Goal: Task Accomplishment & Management: Manage account settings

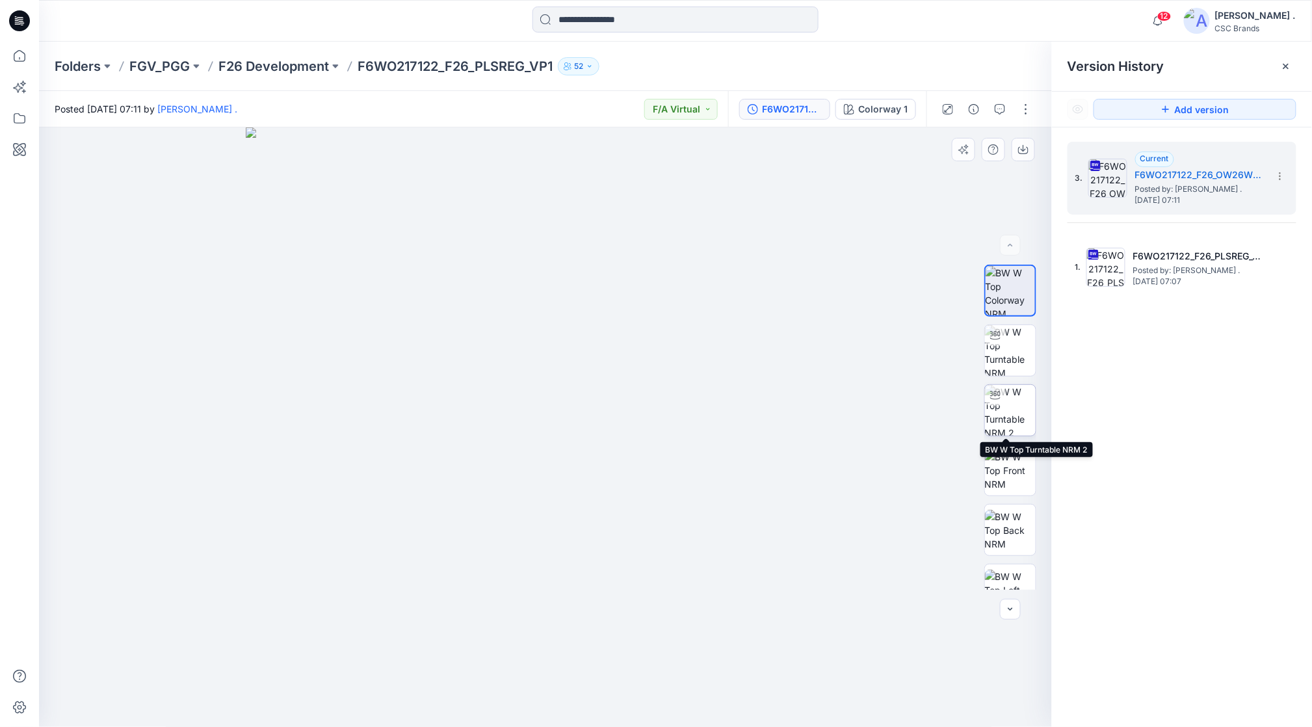
click at [1012, 404] on img at bounding box center [1010, 410] width 51 height 51
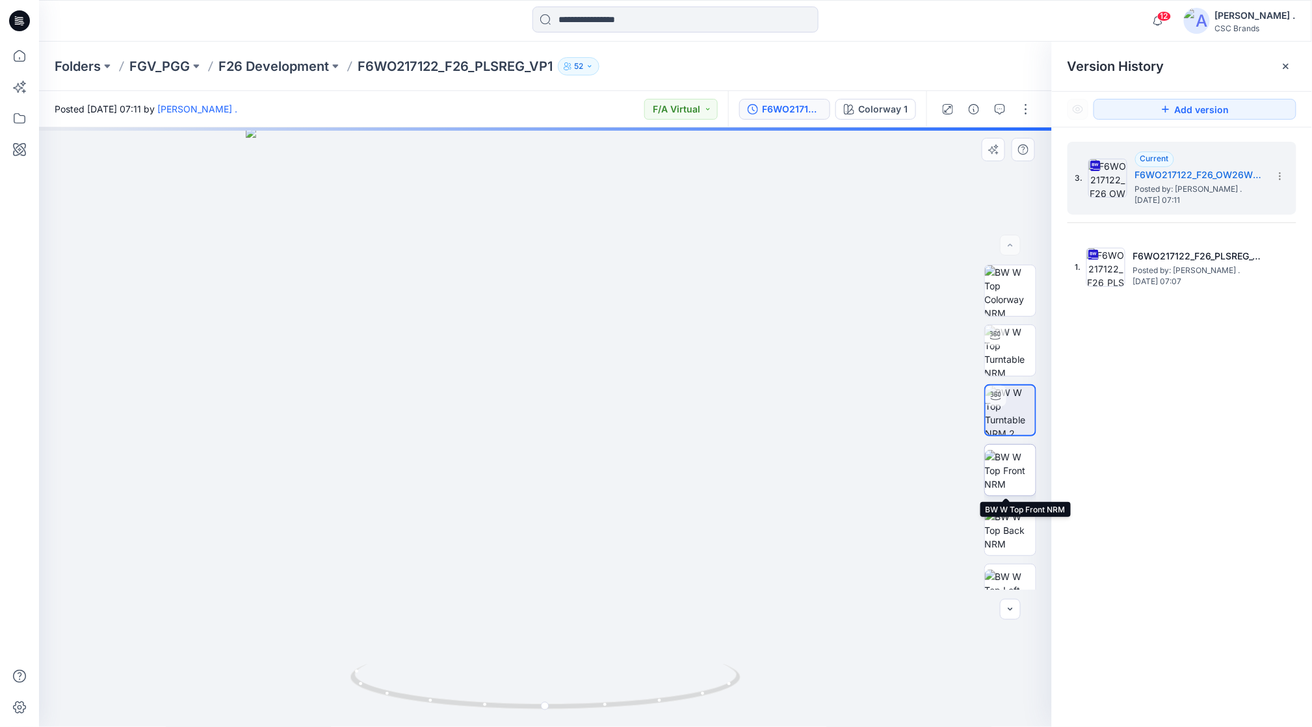
click at [992, 460] on img at bounding box center [1010, 470] width 51 height 41
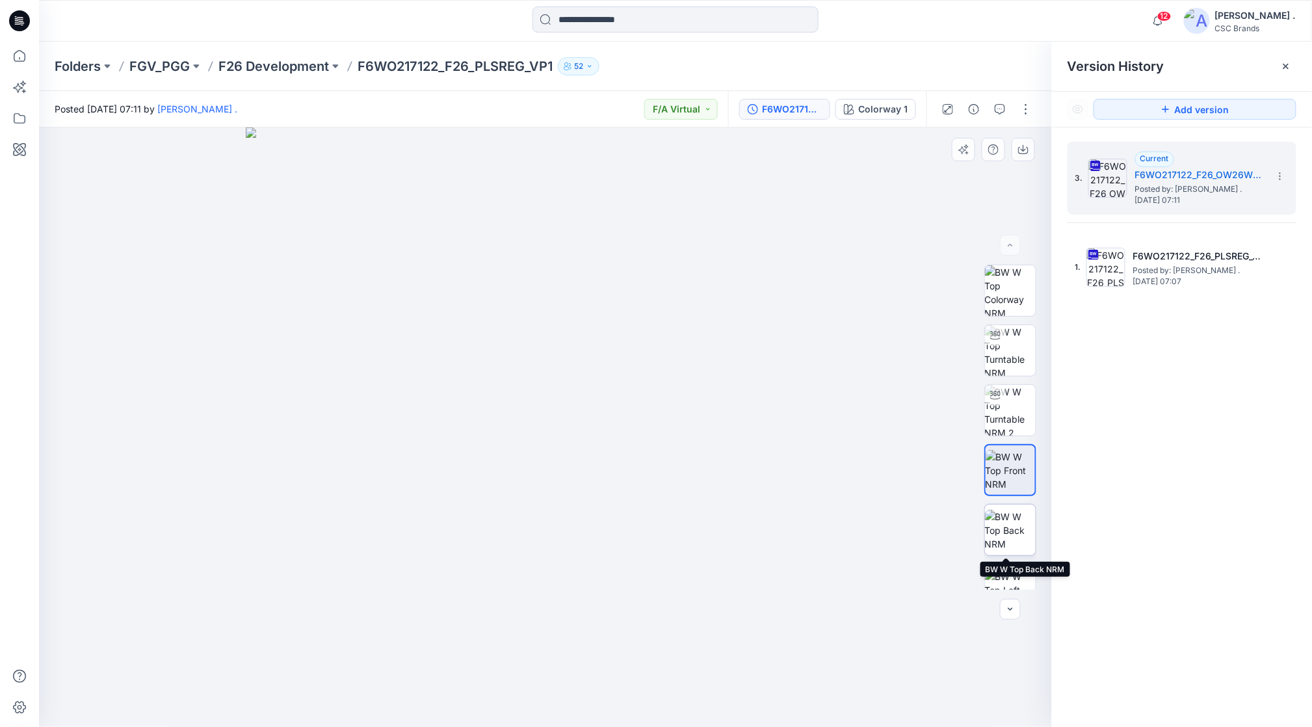
click at [1001, 518] on img at bounding box center [1010, 530] width 51 height 41
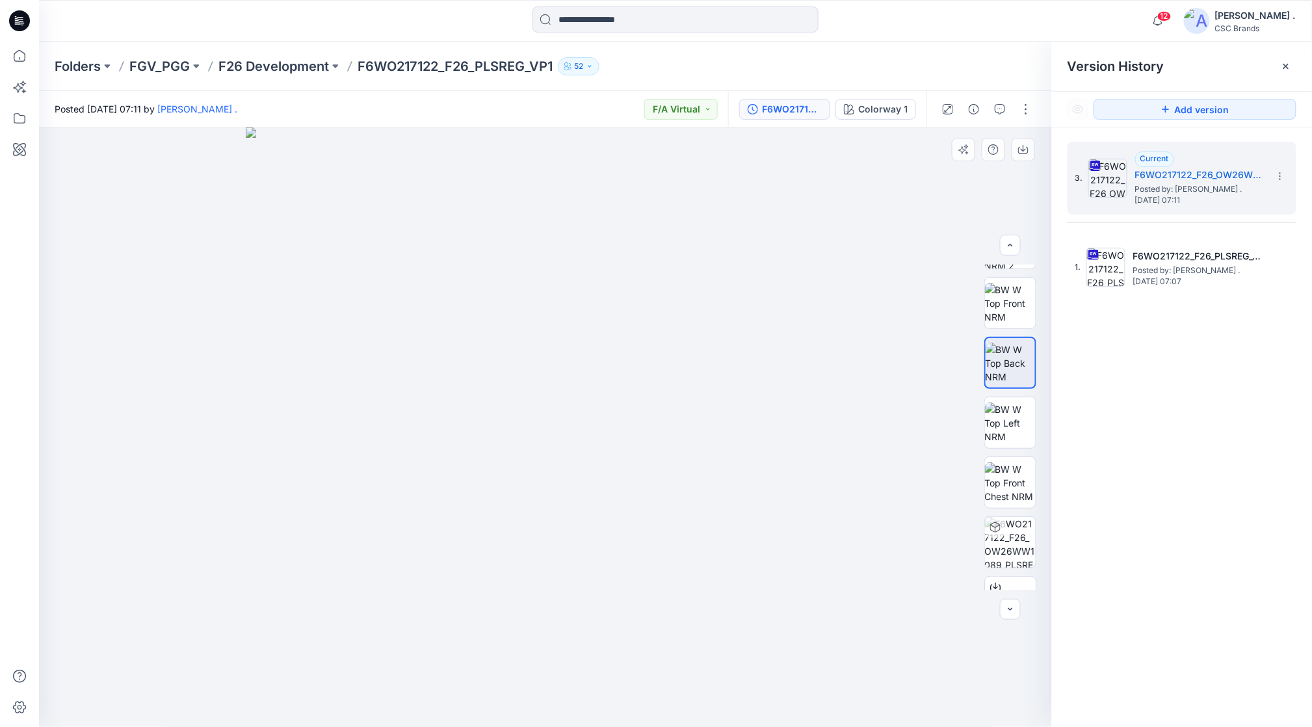
scroll to position [205, 0]
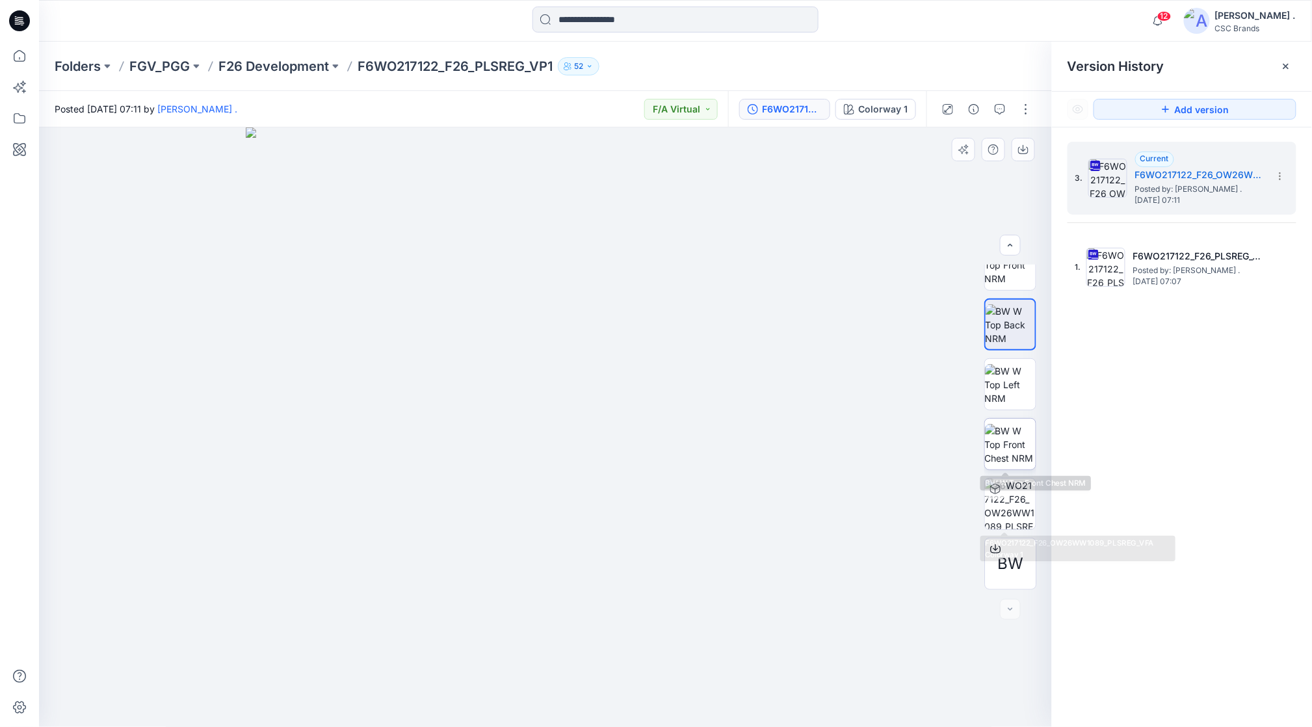
click at [1012, 435] on img at bounding box center [1010, 444] width 51 height 41
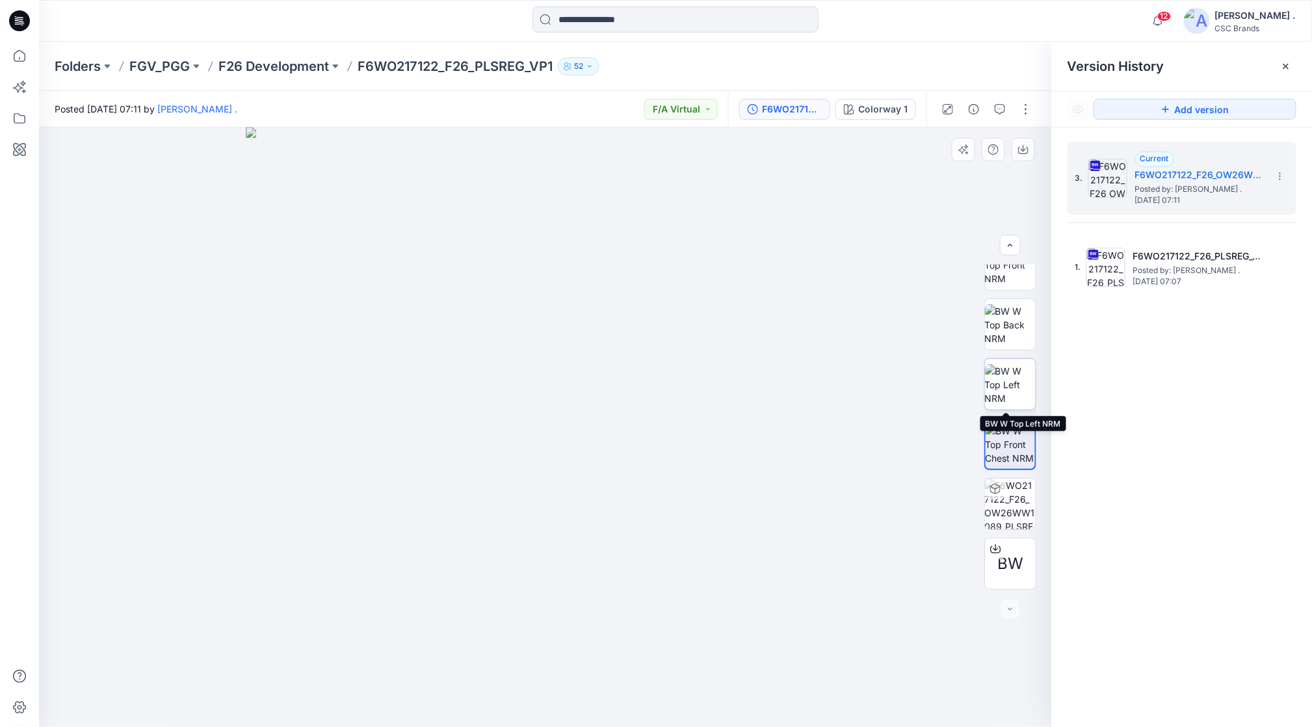
click at [1012, 385] on img at bounding box center [1010, 384] width 51 height 41
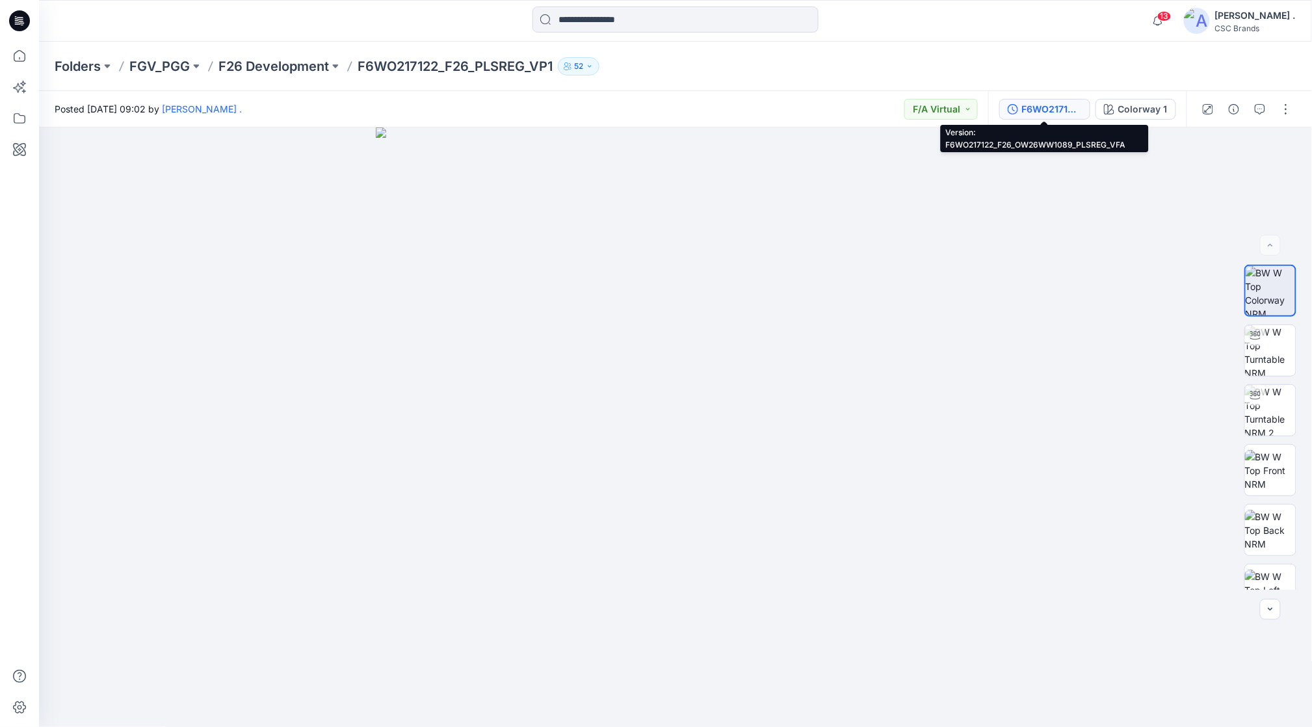
click at [1060, 107] on div "F6WO217122_F26_OW26WW1089_PLSREG_VFA" at bounding box center [1052, 109] width 60 height 14
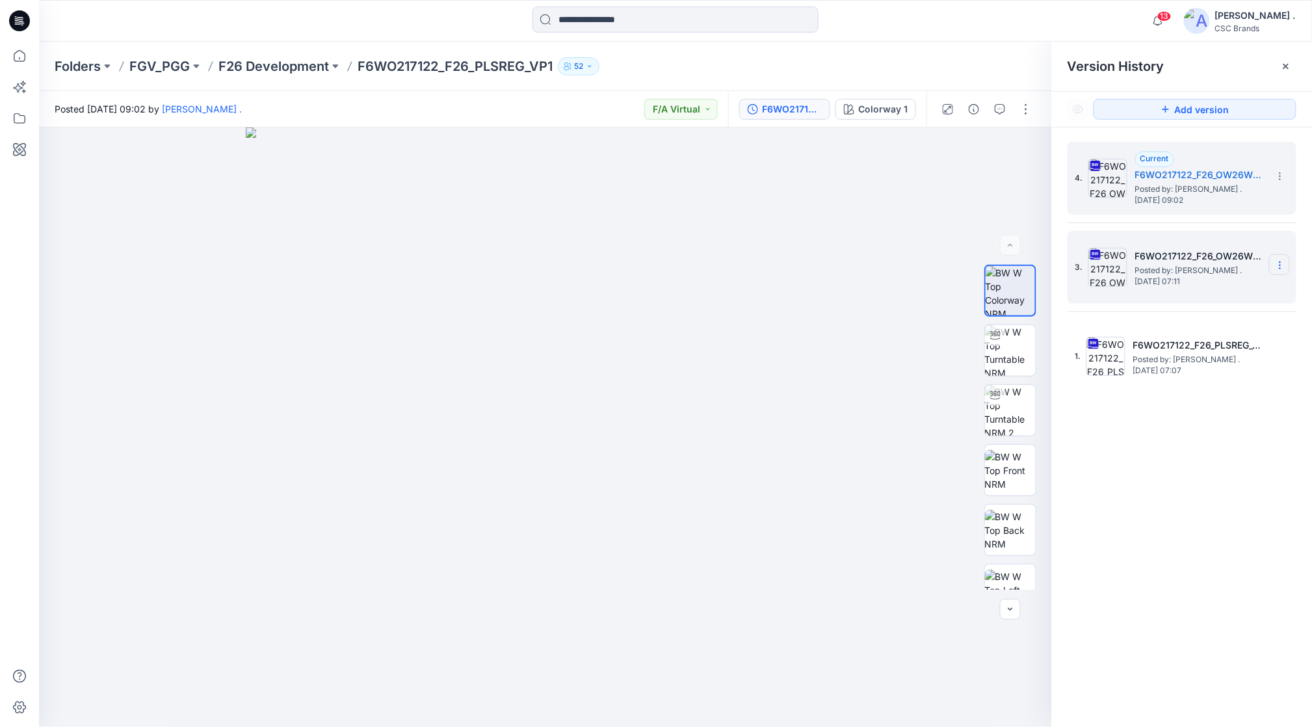
click at [1275, 263] on icon at bounding box center [1280, 265] width 10 height 10
click at [1199, 396] on span "Delete Version" at bounding box center [1190, 401] width 61 height 16
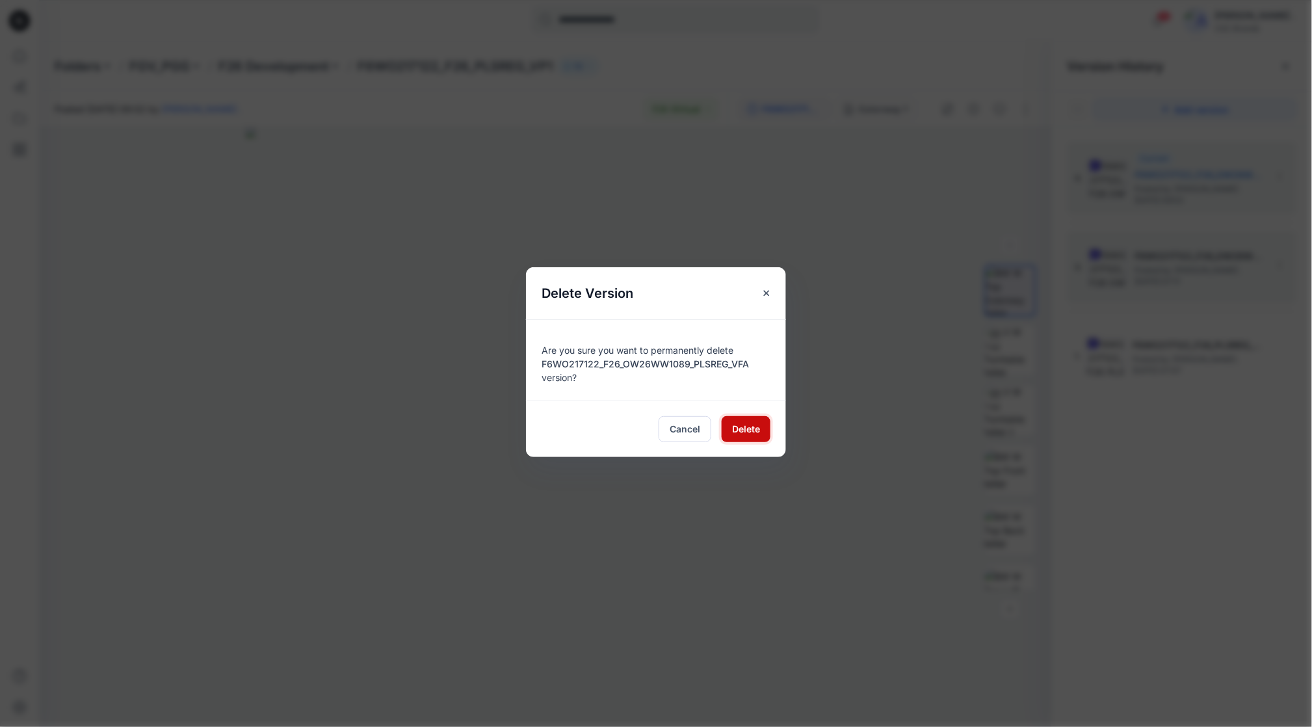
click at [749, 428] on span "Delete" at bounding box center [746, 429] width 28 height 14
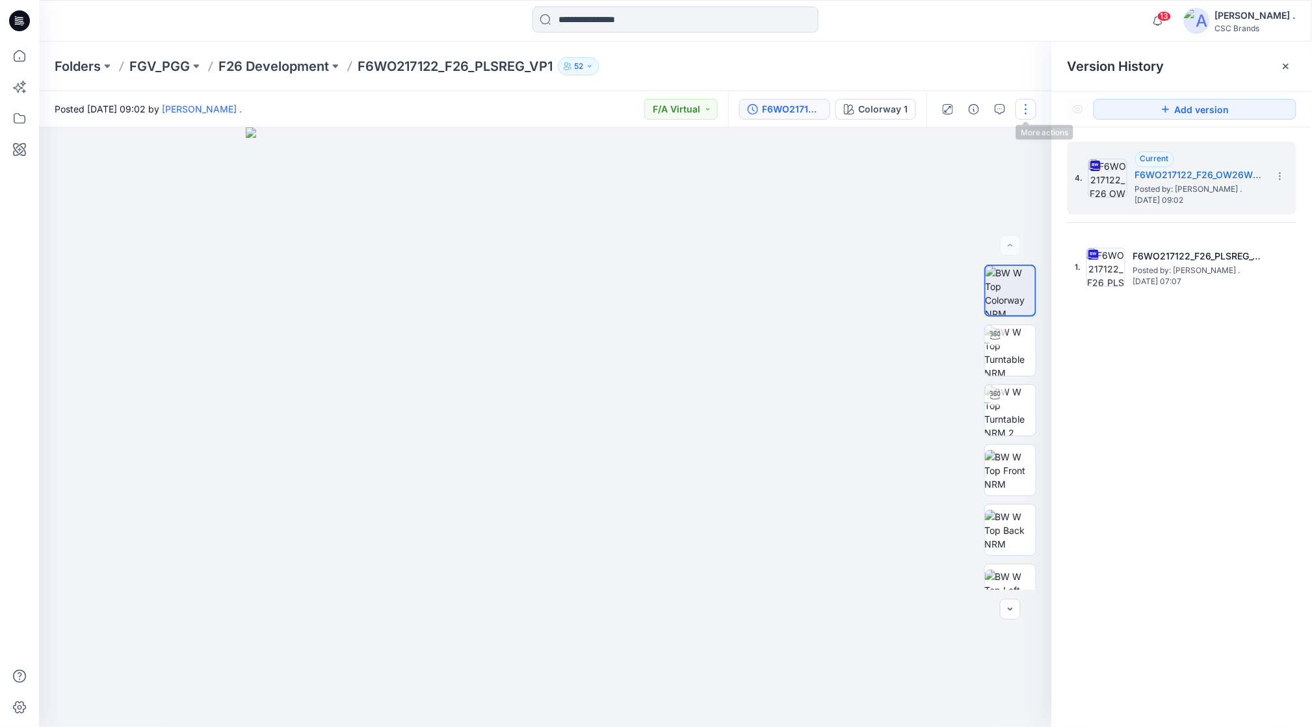
click at [1022, 107] on button "button" at bounding box center [1026, 109] width 21 height 21
click at [955, 174] on button "Edit" at bounding box center [972, 176] width 120 height 24
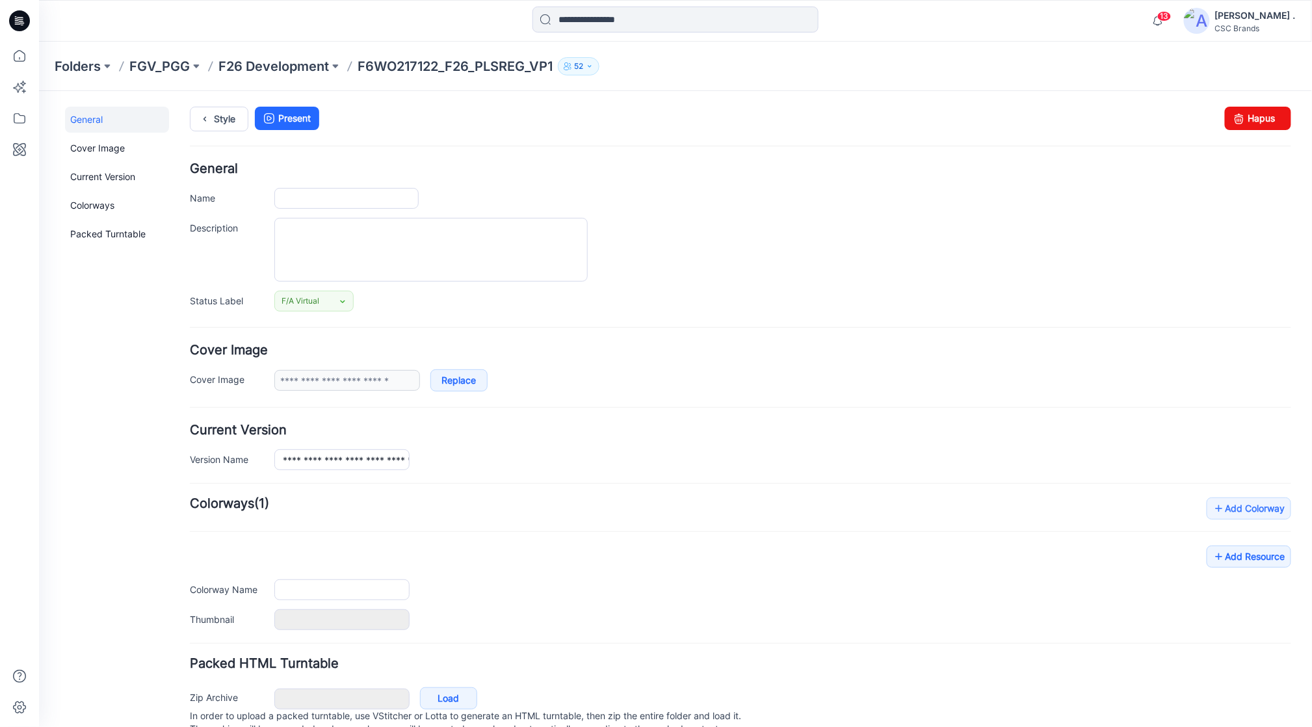
type input "**********"
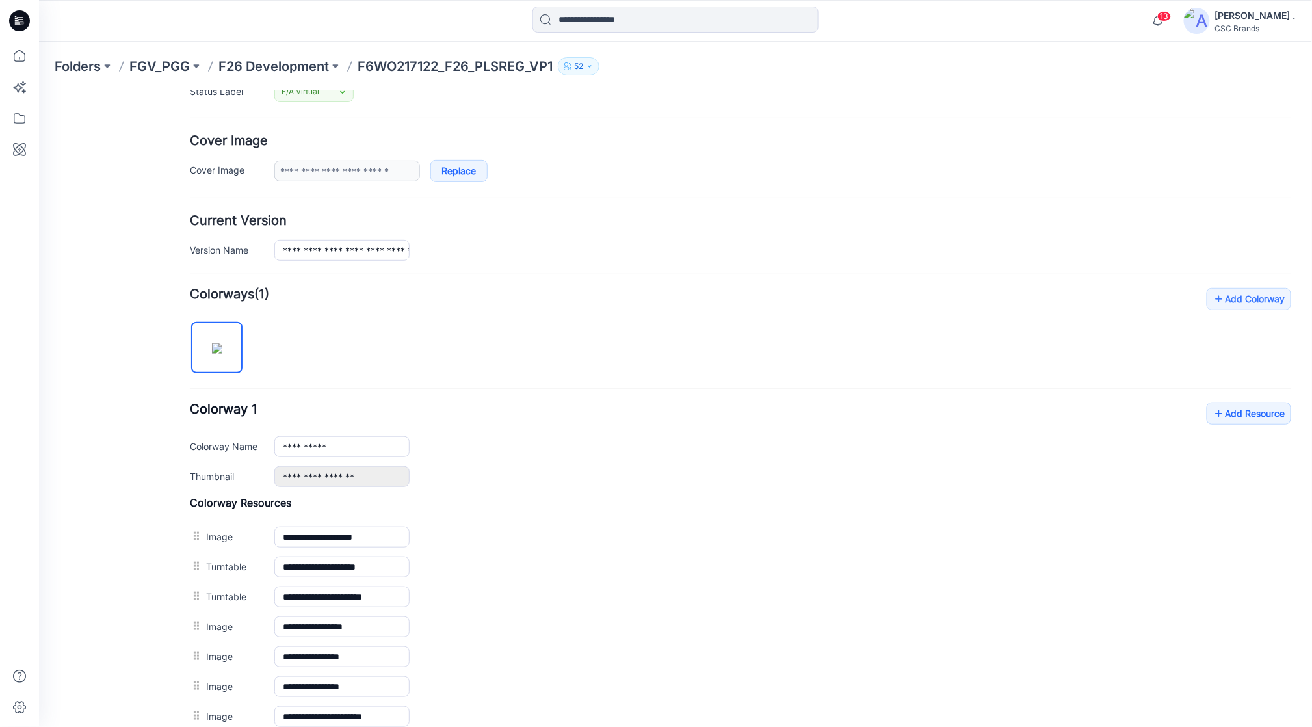
scroll to position [347, 0]
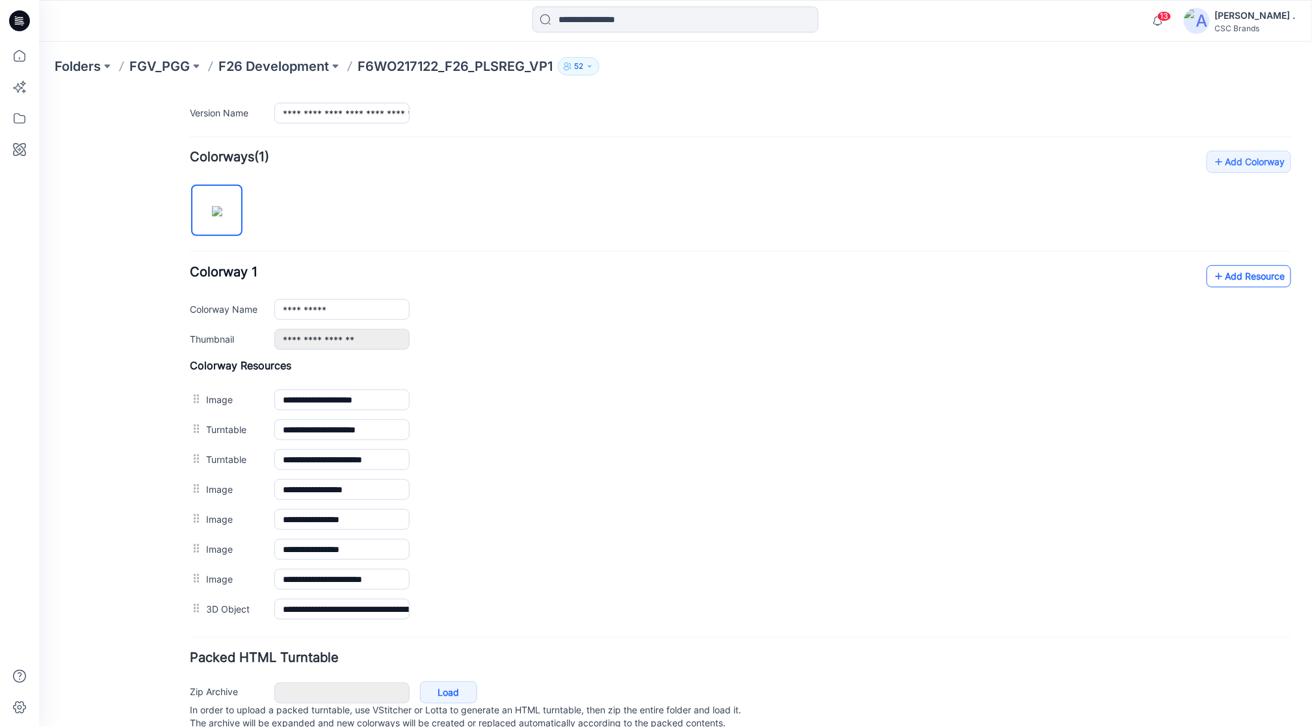
click at [1223, 282] on link "Add Resource" at bounding box center [1248, 276] width 85 height 22
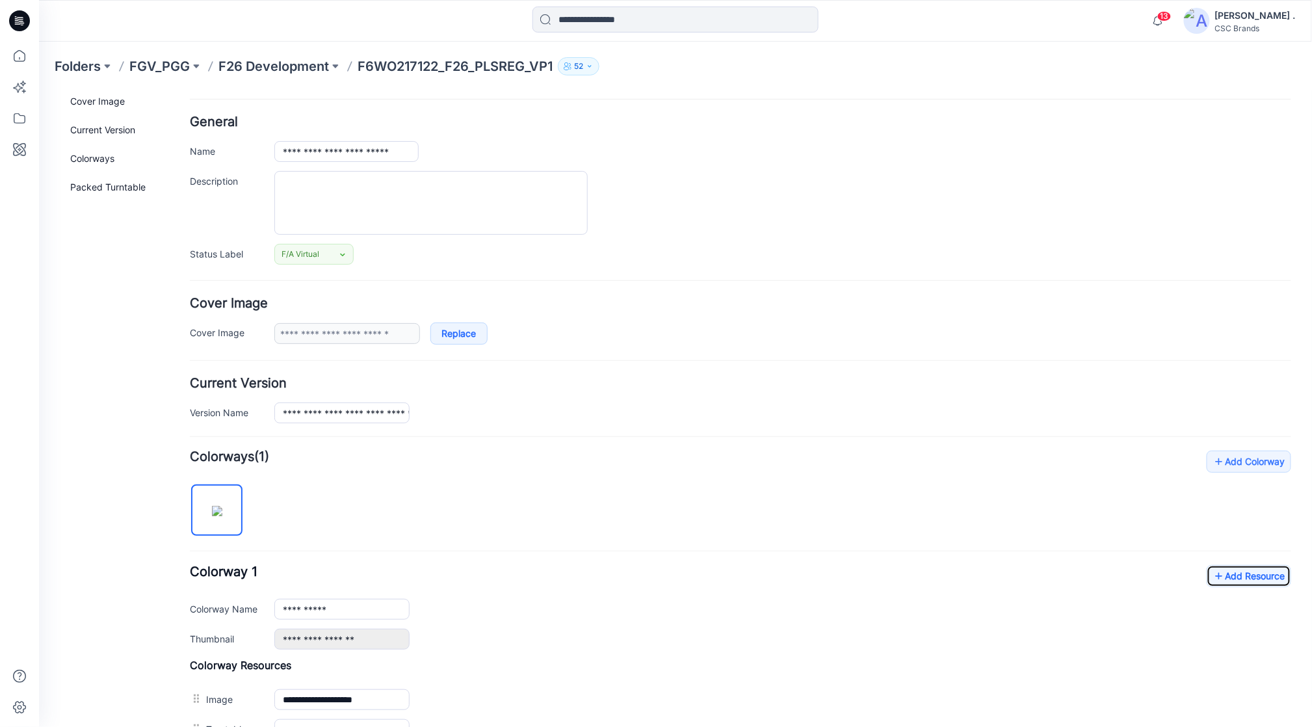
scroll to position [0, 0]
